Goal: Task Accomplishment & Management: Use online tool/utility

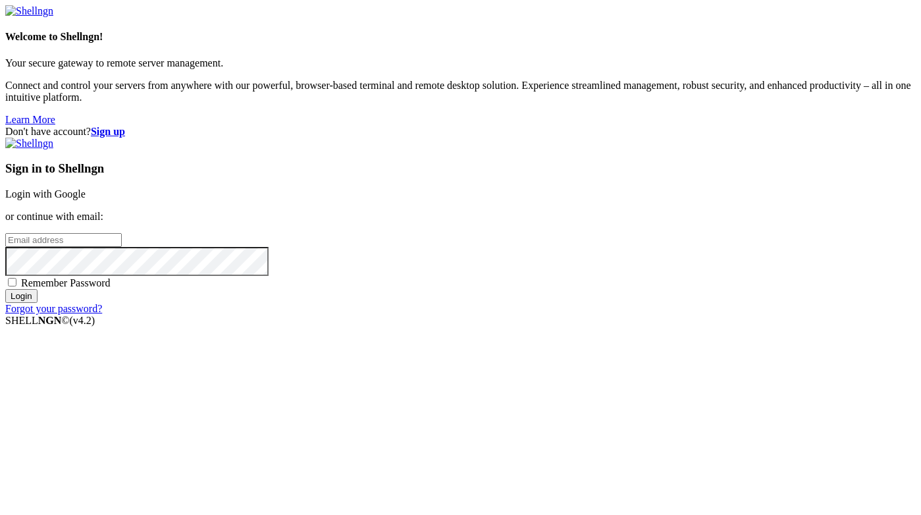
click at [86, 197] on link "Login with Google" at bounding box center [45, 193] width 80 height 11
click at [86, 188] on link "Login with Google" at bounding box center [45, 193] width 80 height 11
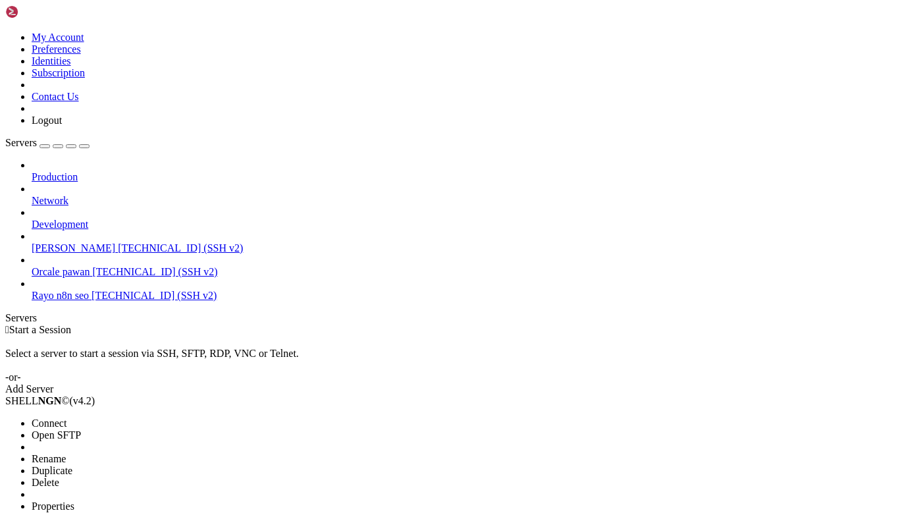
click at [94, 417] on li "Connect" at bounding box center [92, 423] width 120 height 12
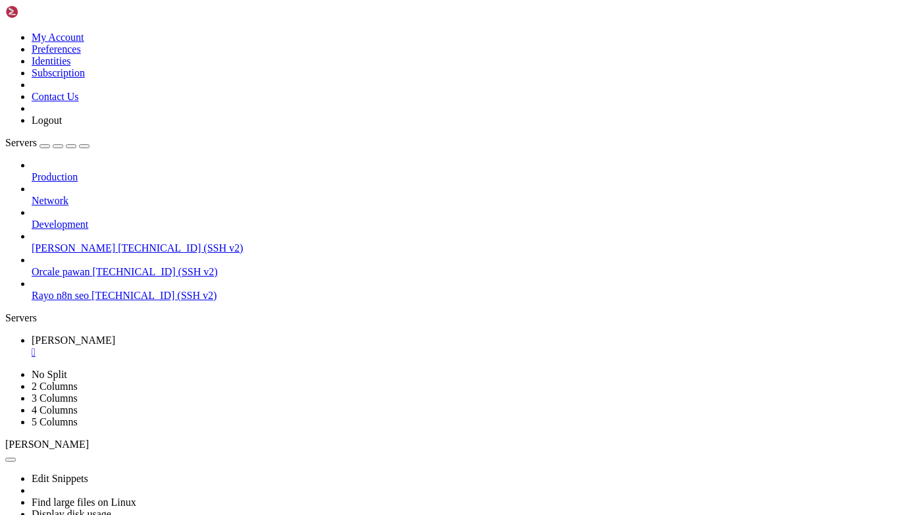
drag, startPoint x: 12, startPoint y: 925, endPoint x: 349, endPoint y: 969, distance: 340.4
drag, startPoint x: 13, startPoint y: 830, endPoint x: 181, endPoint y: 978, distance: 224.3
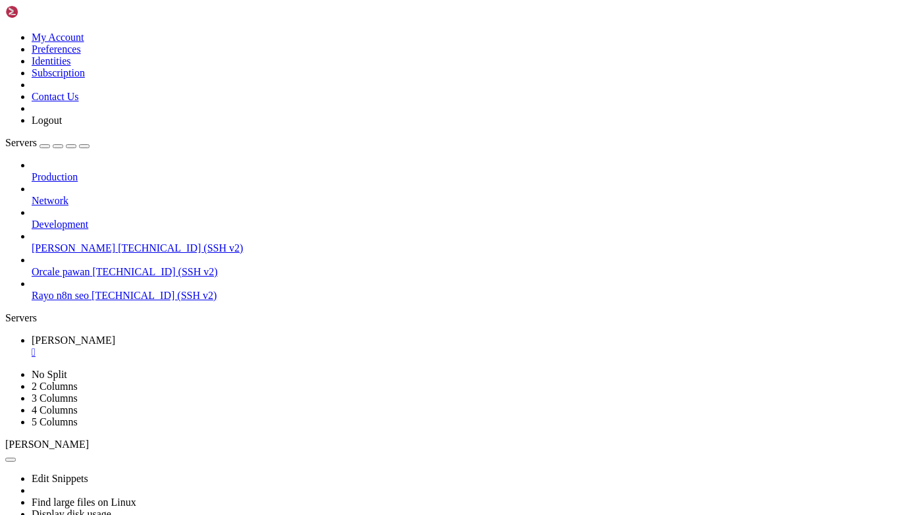
copy div "ubuntu@dev-rayo : ~/Rayo-backend $ git pull origin dev1 remote: Enumerating obj…"
paste textarea "ubuntu@dev-rayo:~/Rayo-backend$ git pull origin dev1 remote: Enumerating object…"
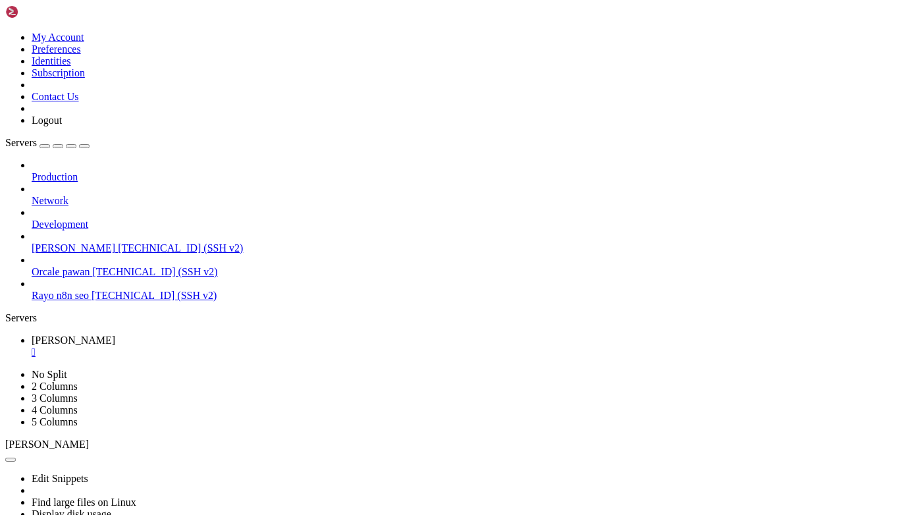
type textarea "ubuntu@dev-rayo:~/Rayo-backend$ git pull origin dev1 remote: Enumerating object…"
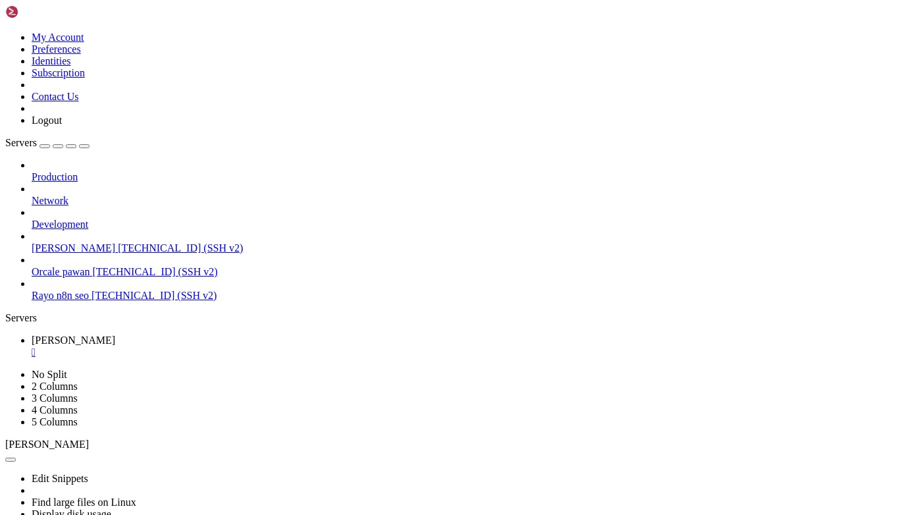
scroll to position [1007, 0]
paste textarea "sudo lsof -i :8000"
type textarea "sudo lsof -i :8000"
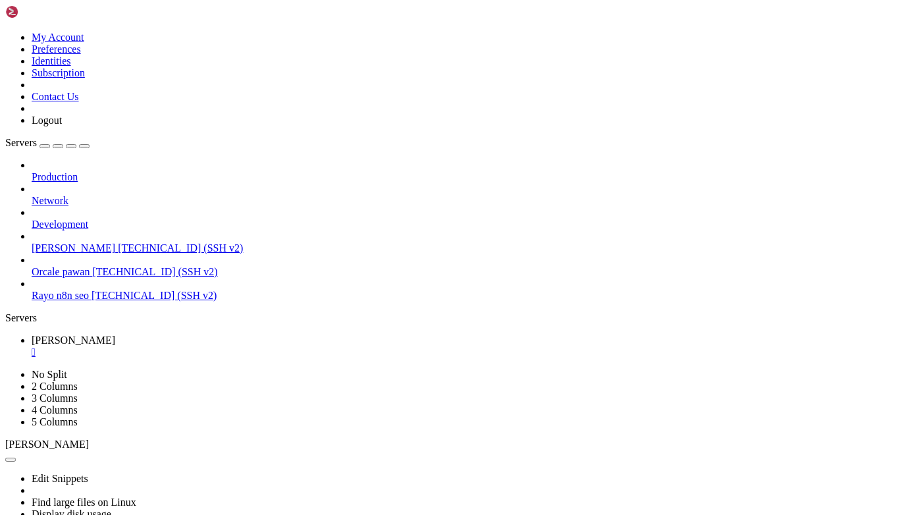
copy div "COMMAND PID USER FD TYPE DEVICE SIZE/OFF NODE NAME gunicorn 158787 ubuntu 7u IP…"
drag, startPoint x: 11, startPoint y: 904, endPoint x: 419, endPoint y: 985, distance: 415.2
paste textarea "sudo kill -9 $(sudo lsof -t -i:8000)"
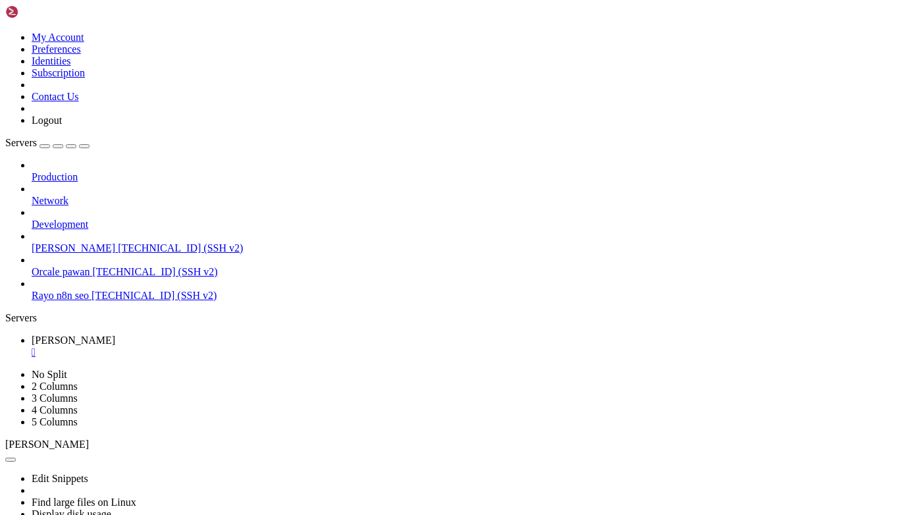
type textarea "sudo kill -9 $(sudo lsof -t -i:8000)"
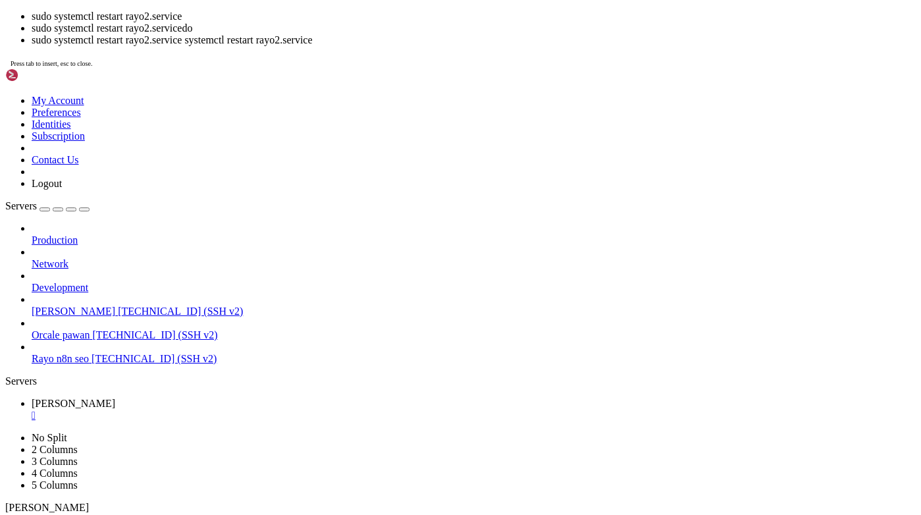
scroll to position [1138, 0]
